Goal: Transaction & Acquisition: Purchase product/service

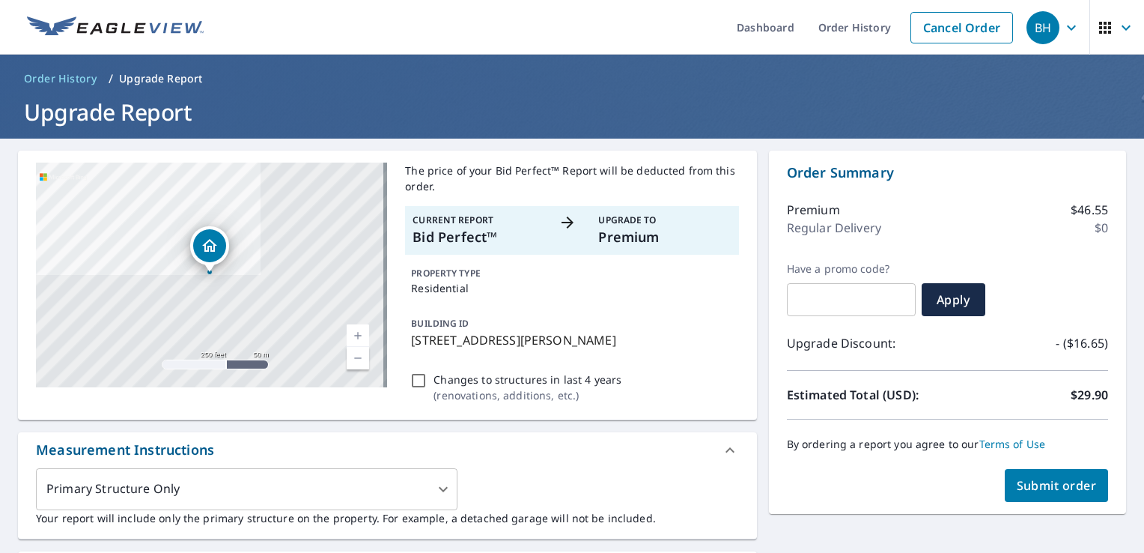
click at [1045, 487] on span "Submit order" at bounding box center [1057, 485] width 80 height 16
click at [1054, 487] on span "Submit order" at bounding box center [1057, 485] width 80 height 16
click at [1024, 487] on span "Submit order" at bounding box center [1057, 485] width 80 height 16
